Goal: Task Accomplishment & Management: Use online tool/utility

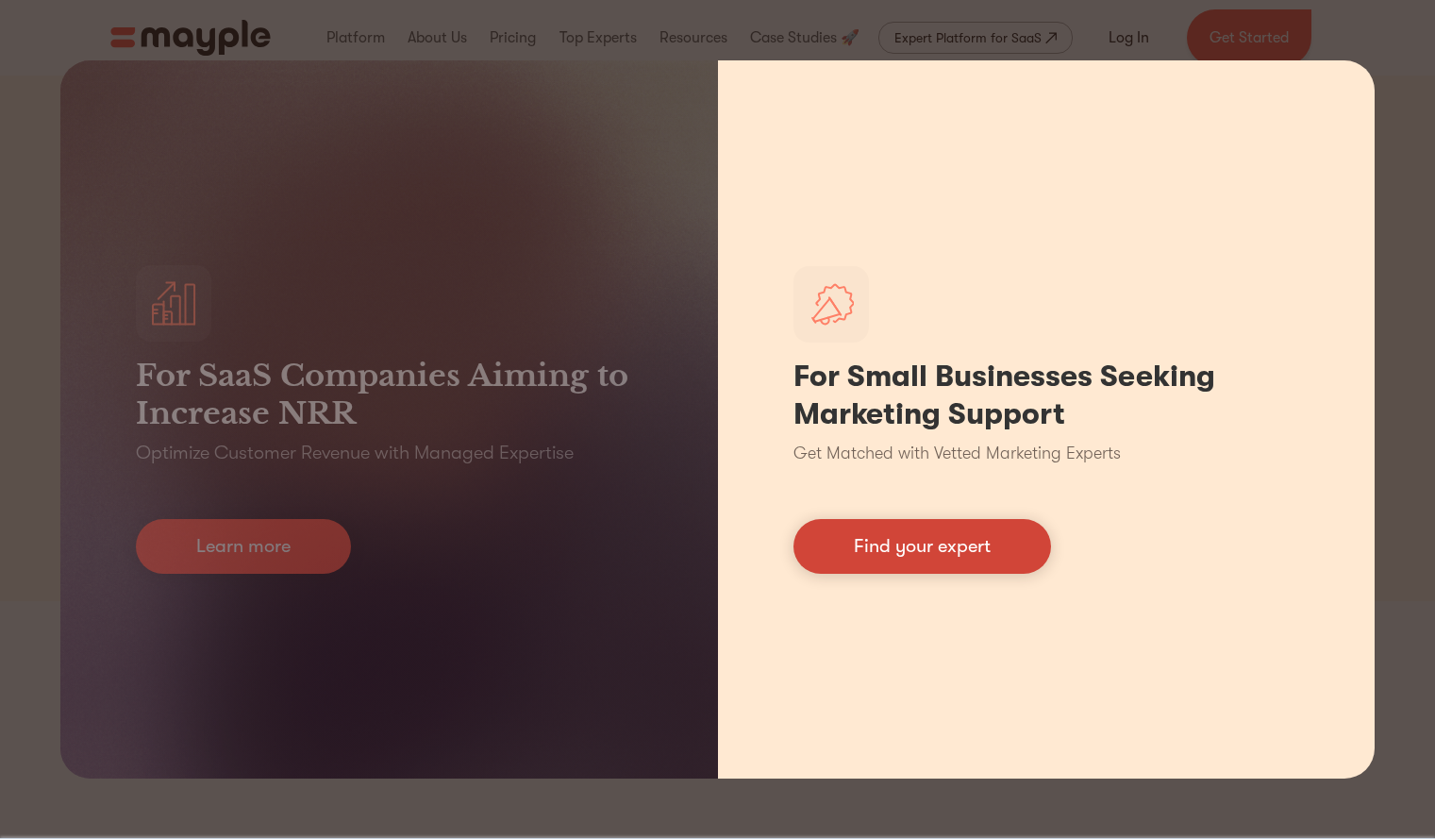
click at [879, 557] on link "Find your expert" at bounding box center [922, 546] width 258 height 55
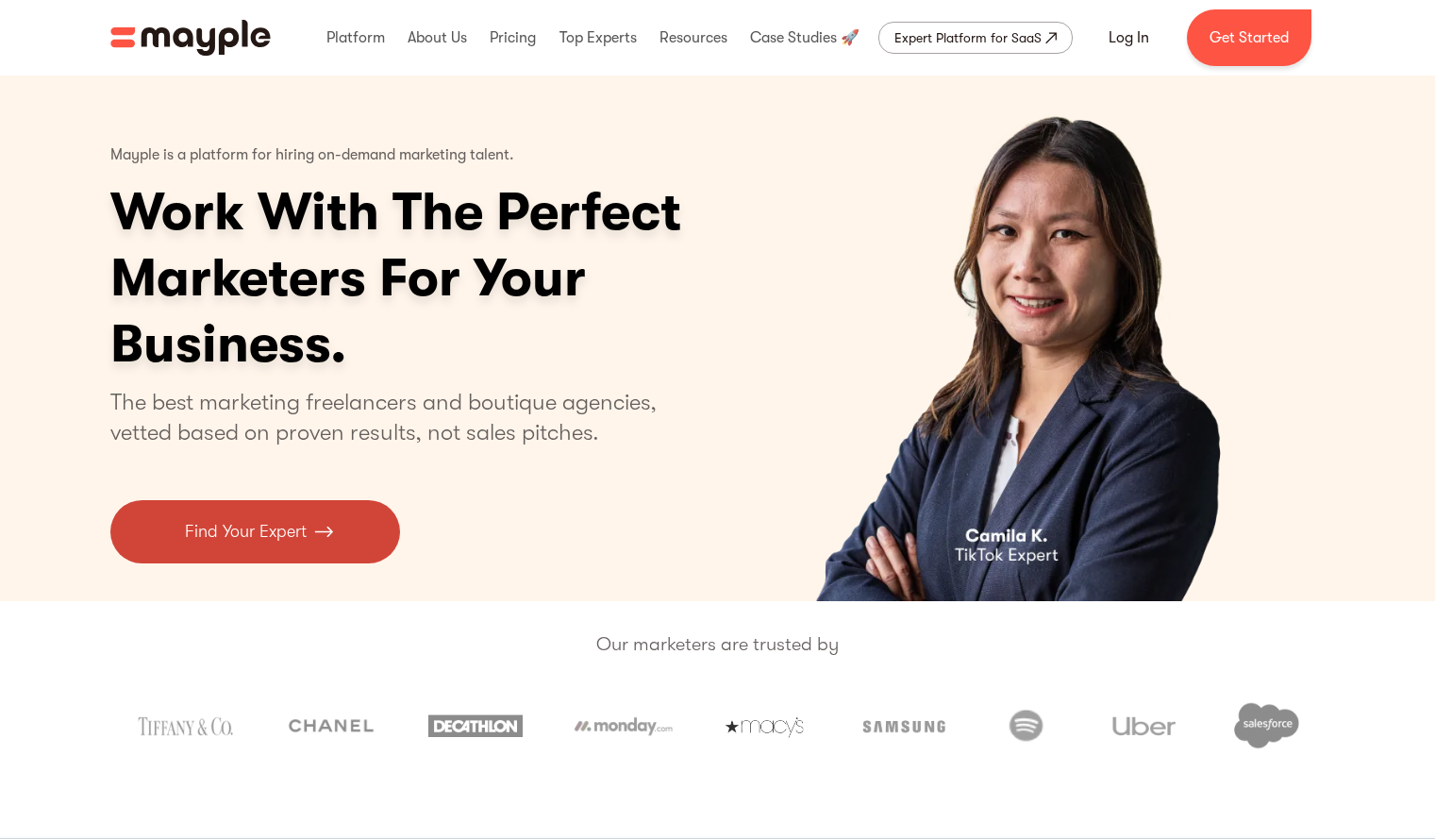
click at [326, 517] on link "Find Your Expert" at bounding box center [255, 531] width 290 height 63
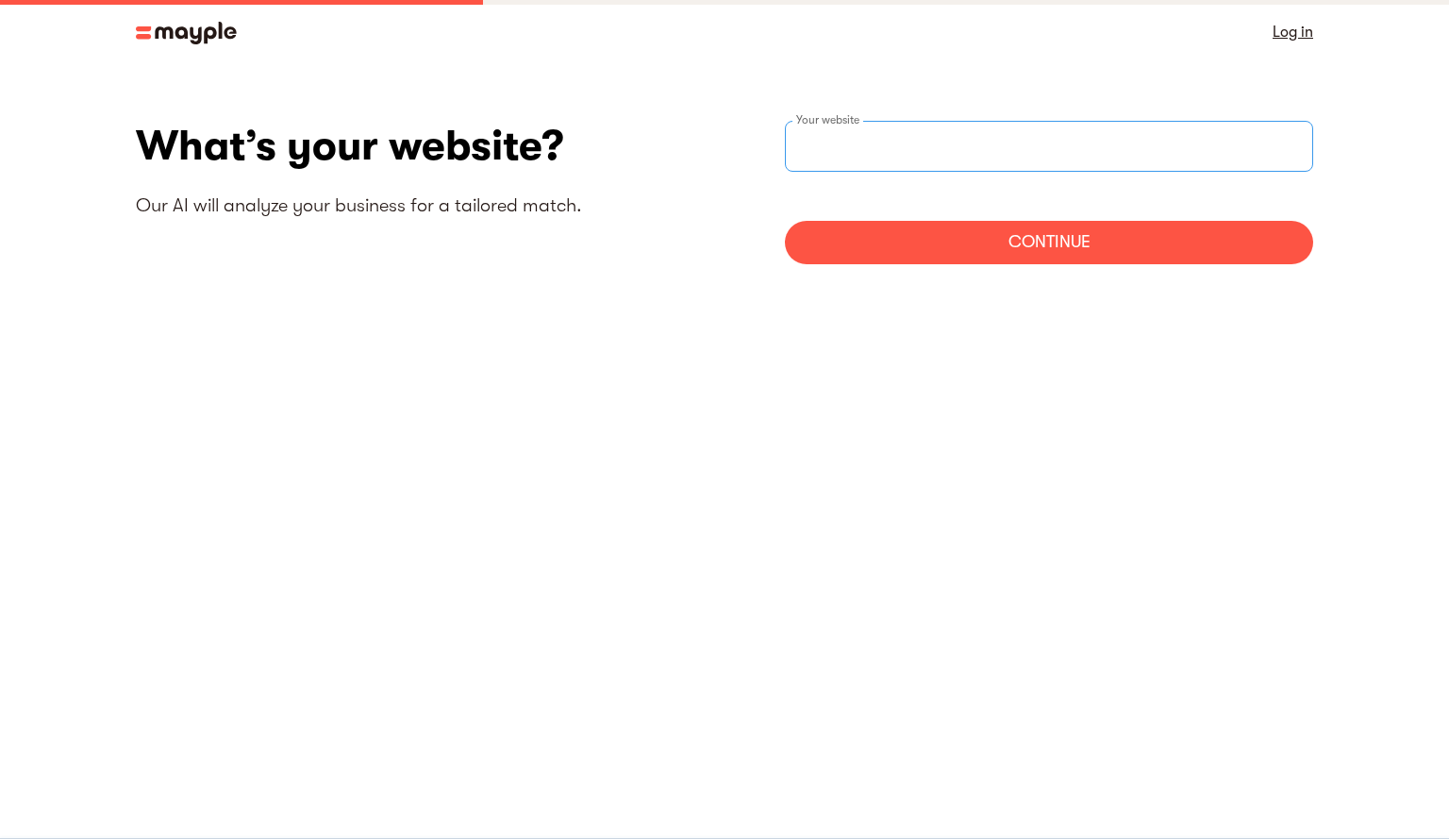
click at [873, 150] on input "websiteStep" at bounding box center [1049, 146] width 528 height 51
type input "https://geezacultures.com"
